Goal: Information Seeking & Learning: Check status

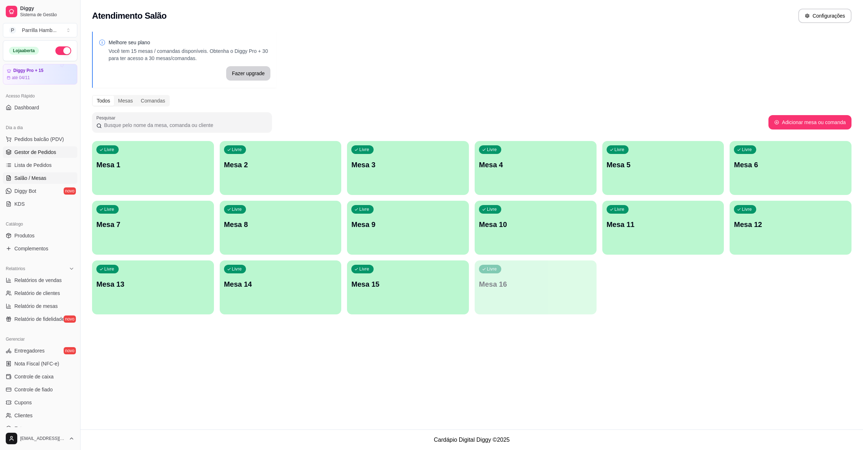
click at [41, 150] on span "Gestor de Pedidos" at bounding box center [35, 152] width 42 height 7
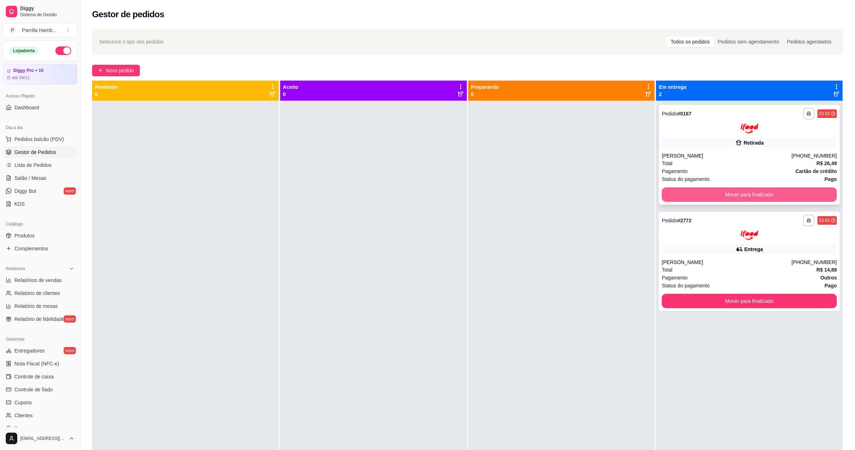
click at [775, 192] on button "Mover para finalizado" at bounding box center [749, 194] width 175 height 14
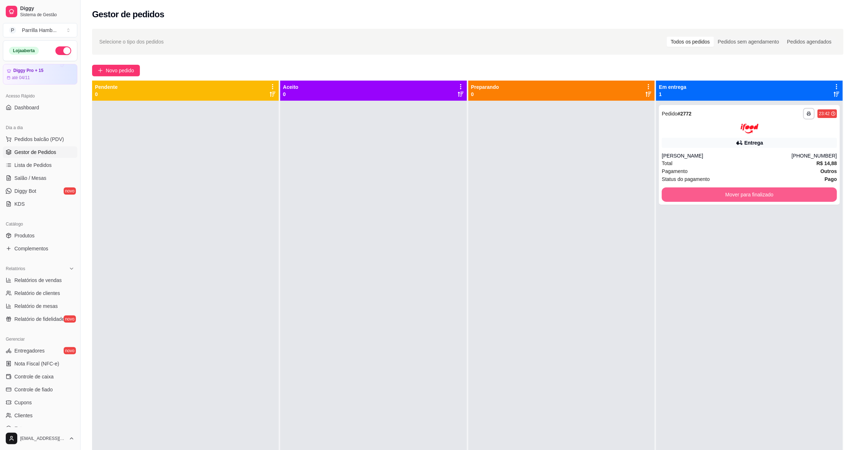
click at [775, 192] on button "Mover para finalizado" at bounding box center [749, 194] width 175 height 14
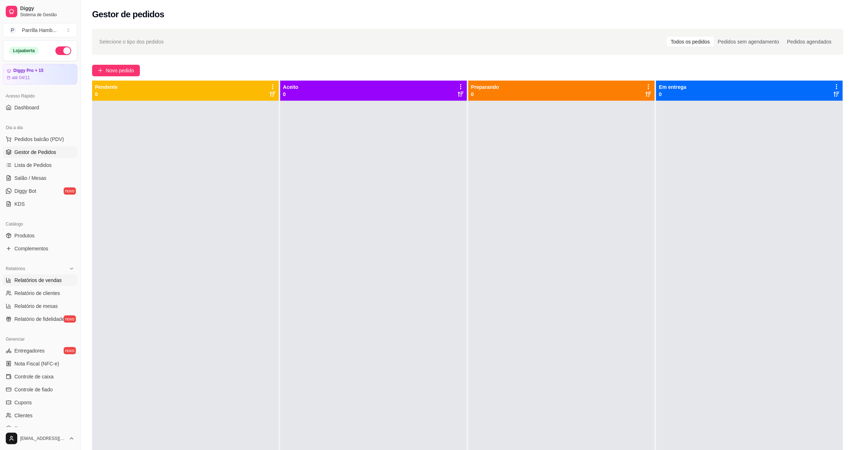
click at [43, 274] on link "Relatórios de vendas" at bounding box center [40, 280] width 74 height 12
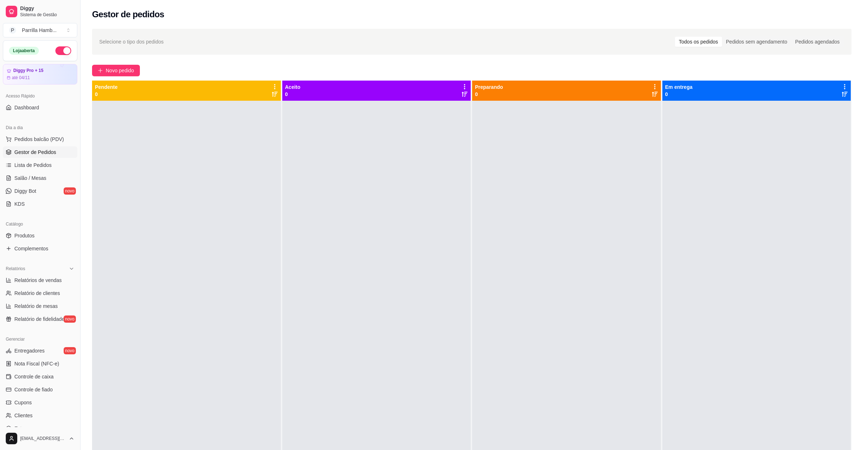
select select "ALL"
select select "0"
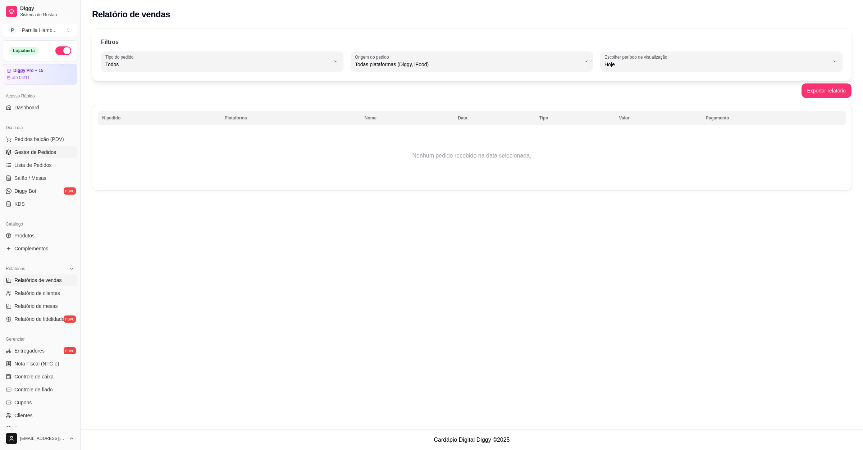
click at [47, 156] on link "Gestor de Pedidos" at bounding box center [40, 152] width 74 height 12
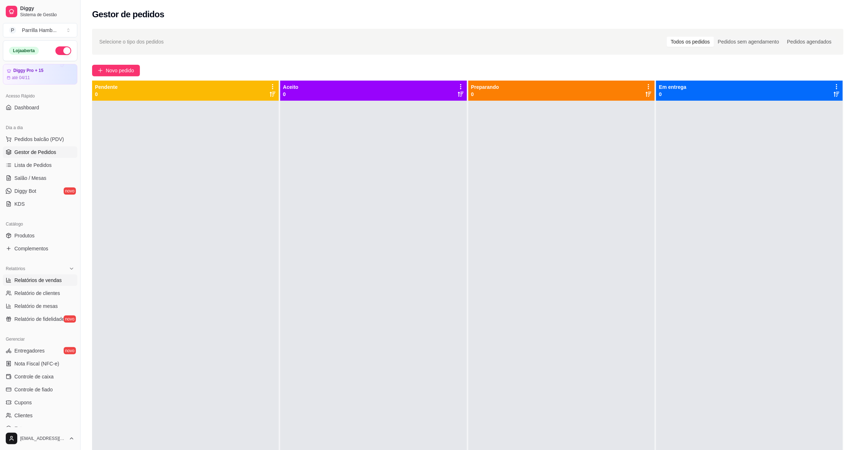
click at [47, 285] on link "Relatórios de vendas" at bounding box center [40, 280] width 74 height 12
select select "ALL"
select select "0"
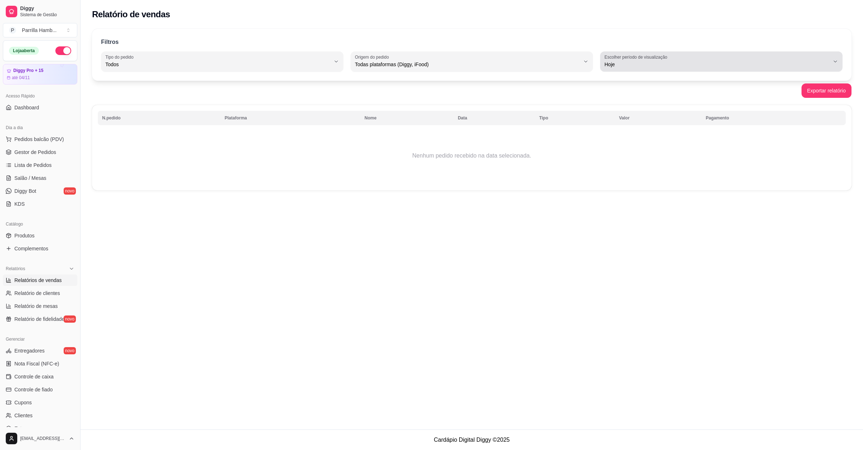
click at [664, 66] on span "Hoje" at bounding box center [717, 64] width 225 height 7
click at [612, 97] on span "Ontem" at bounding box center [718, 93] width 215 height 7
type input "1"
select select "1"
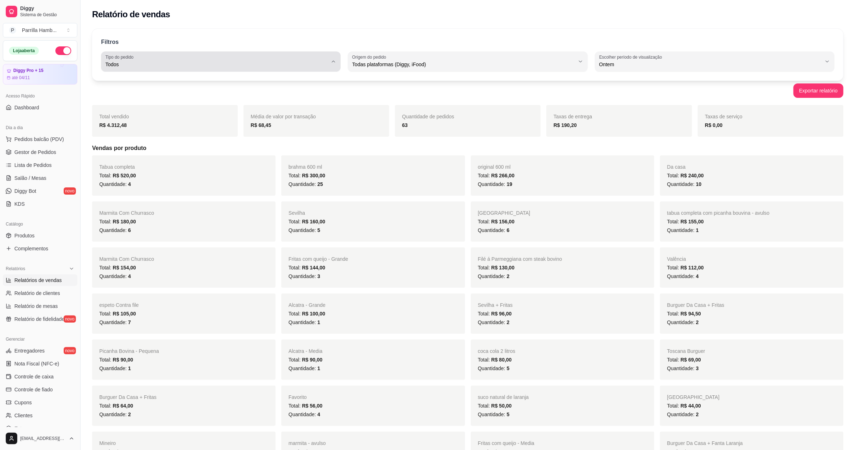
click at [173, 58] on div "Todos" at bounding box center [216, 61] width 222 height 14
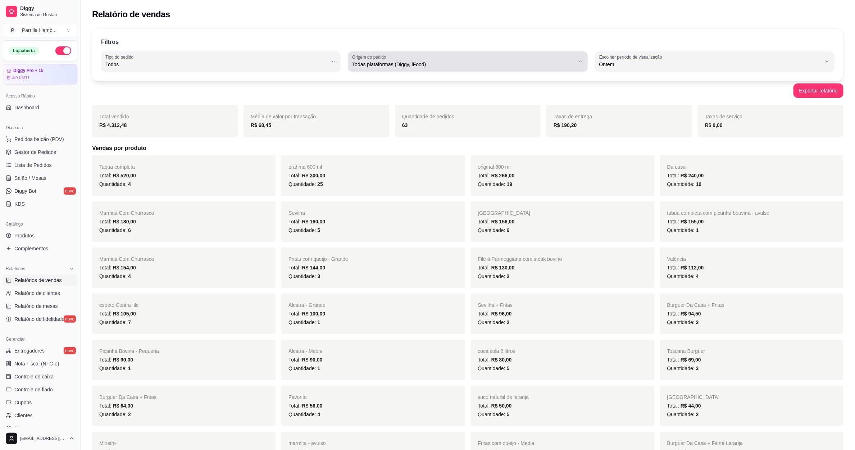
click at [407, 61] on span "Todas plataformas (Diggy, iFood)" at bounding box center [463, 64] width 222 height 7
click at [394, 94] on span "Diggy" at bounding box center [464, 93] width 212 height 7
type input "DIGGY"
select select "DIGGY"
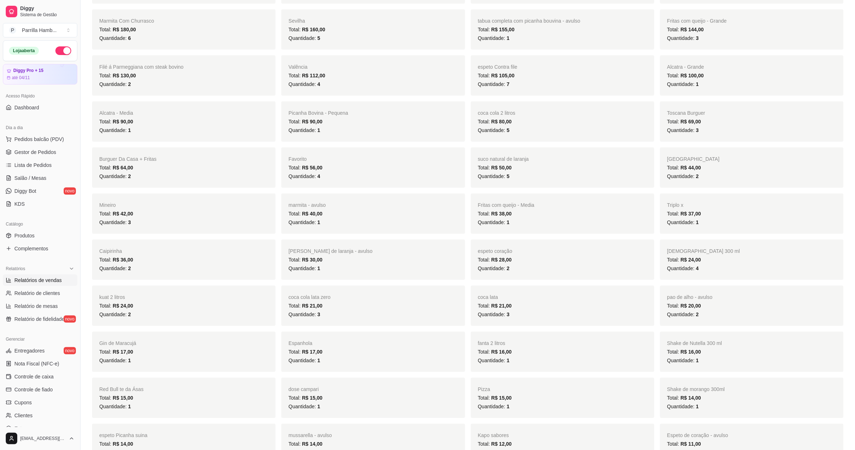
scroll to position [919, 0]
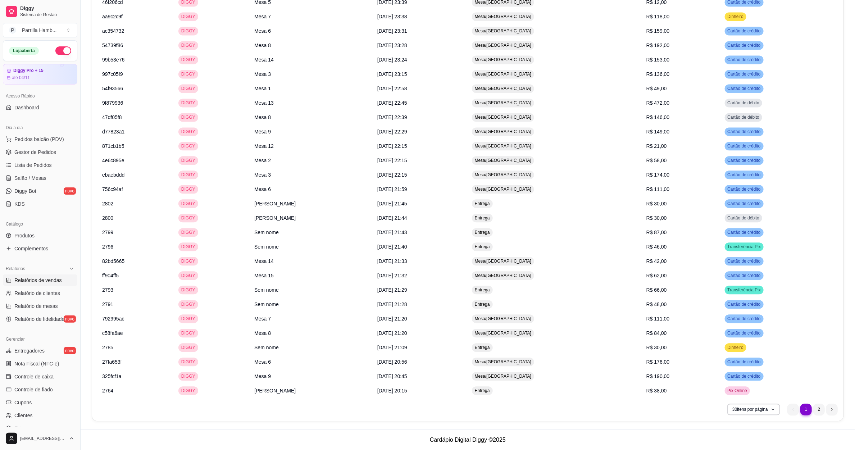
click at [826, 414] on ul "1 1 2" at bounding box center [812, 410] width 50 height 12
click at [821, 413] on li "2" at bounding box center [819, 410] width 12 height 12
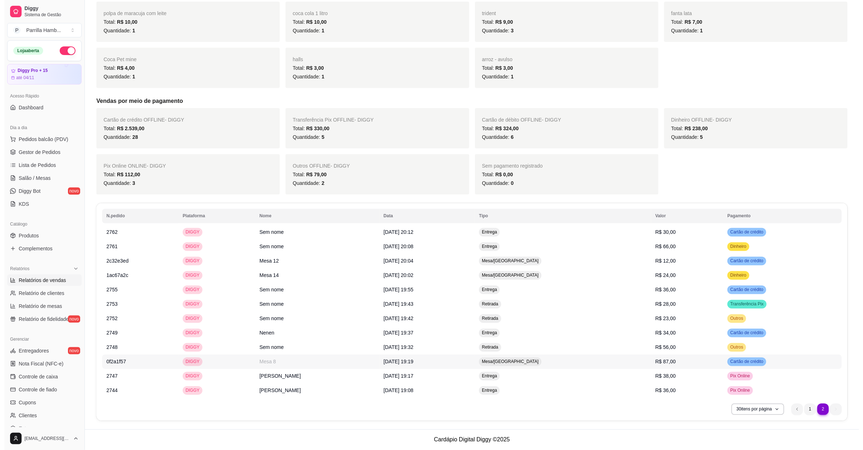
scroll to position [660, 0]
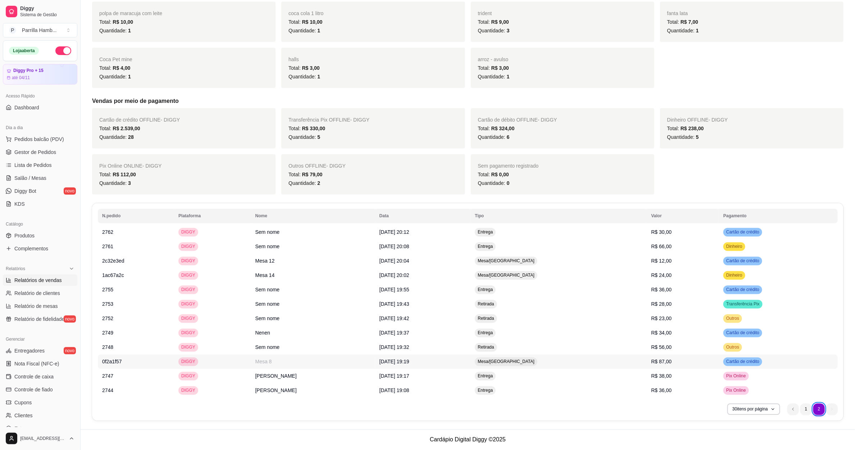
click at [388, 364] on span "[DATE] 19:19" at bounding box center [394, 362] width 30 height 6
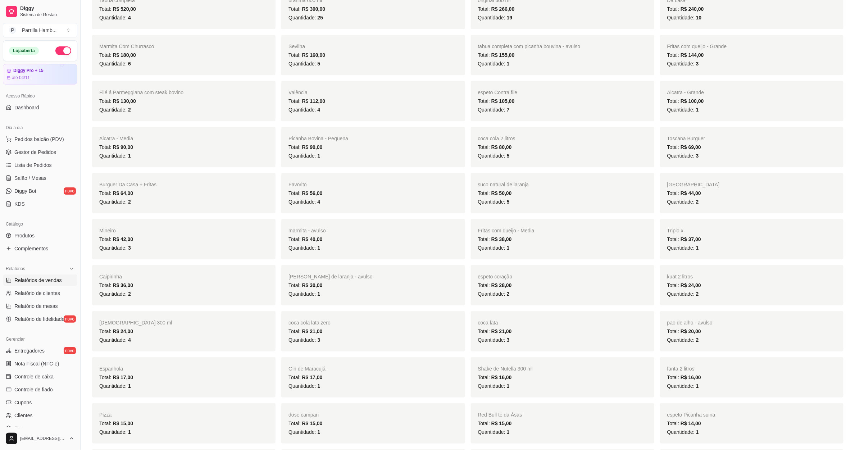
scroll to position [0, 0]
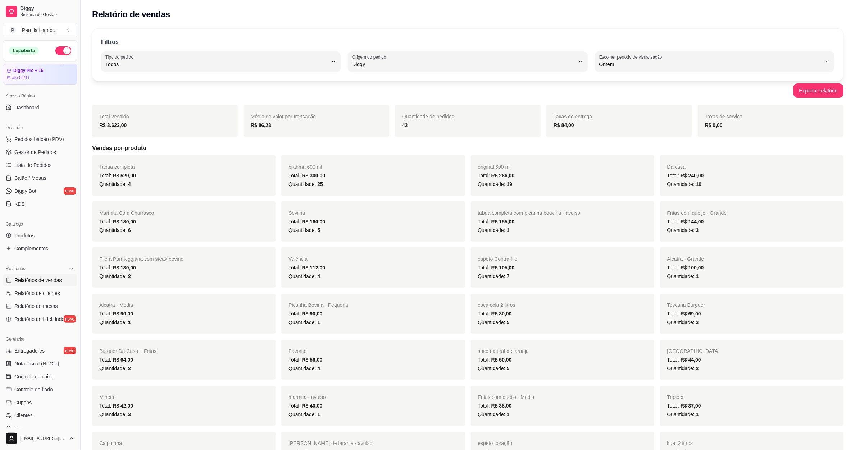
click at [380, 77] on div "Filtros ALL Tipo do pedido Todos Entrega Retirada Mesa Consumo local Tipo do pe…" at bounding box center [467, 55] width 751 height 52
click at [267, 68] on span "Todos" at bounding box center [216, 64] width 222 height 7
click at [405, 74] on div "Filtros ALL Tipo do pedido Todos Entrega Retirada Mesa Consumo local Tipo do pe…" at bounding box center [467, 55] width 751 height 52
click at [407, 62] on span "Diggy" at bounding box center [463, 64] width 222 height 7
click at [380, 76] on li "Todas plataformas (Diggy, iFood)" at bounding box center [468, 81] width 224 height 11
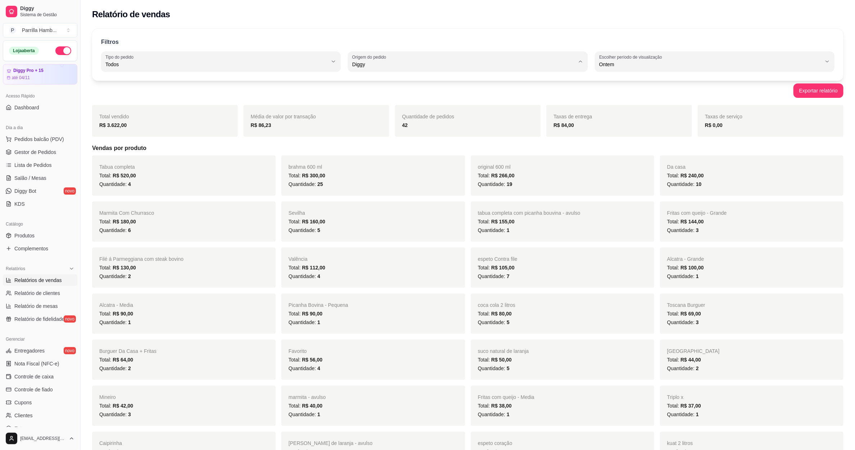
type input "ALL"
select select "ALL"
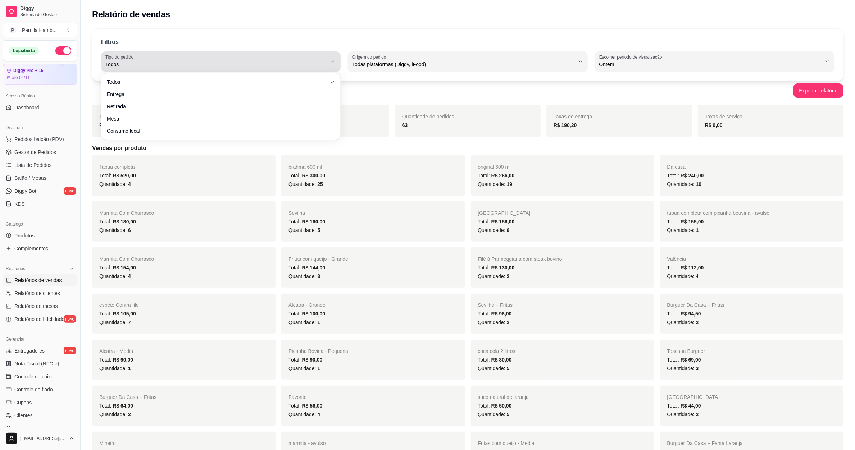
click at [188, 59] on div "Todos" at bounding box center [216, 61] width 222 height 14
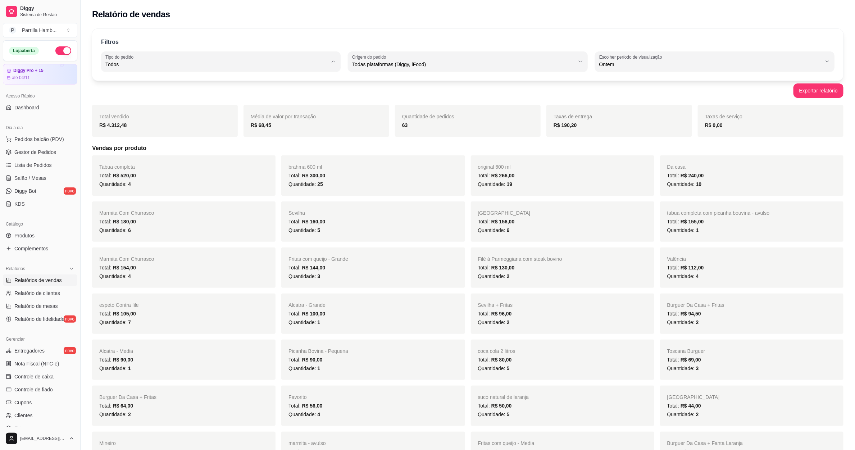
click at [137, 92] on span "Entrega" at bounding box center [218, 93] width 212 height 7
type input "DELIVERY"
select select "DELIVERY"
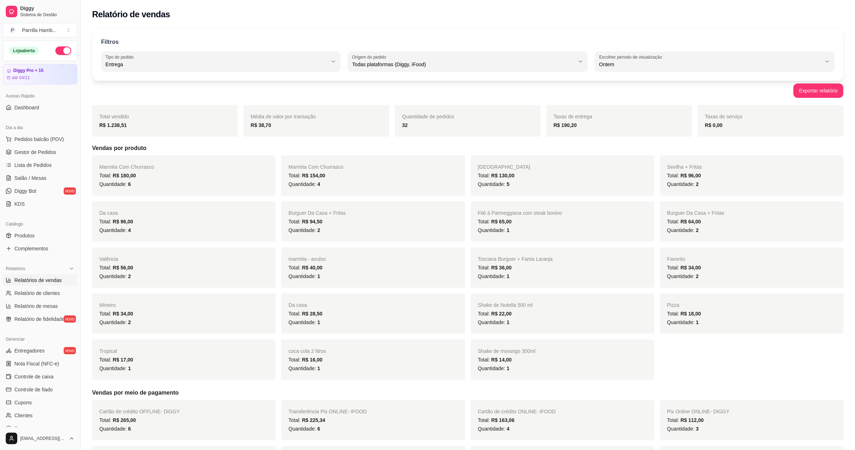
click at [408, 130] on div "Quantidade de pedidos 32" at bounding box center [468, 121] width 146 height 32
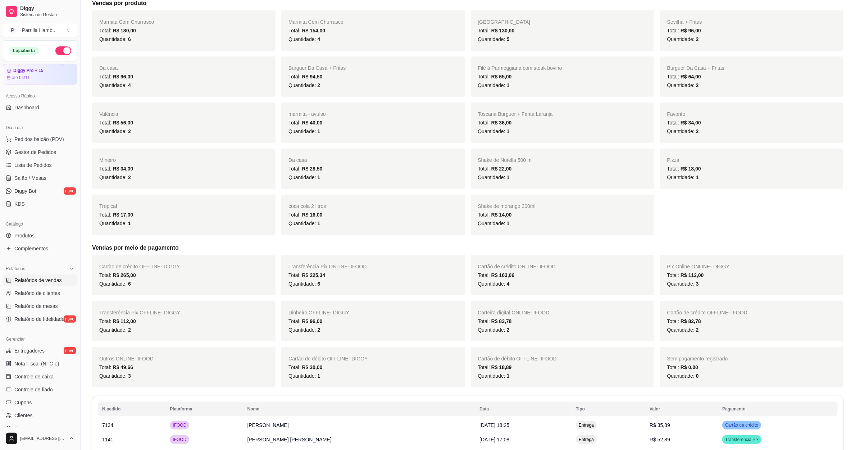
scroll to position [194, 0]
